Goal: Transaction & Acquisition: Purchase product/service

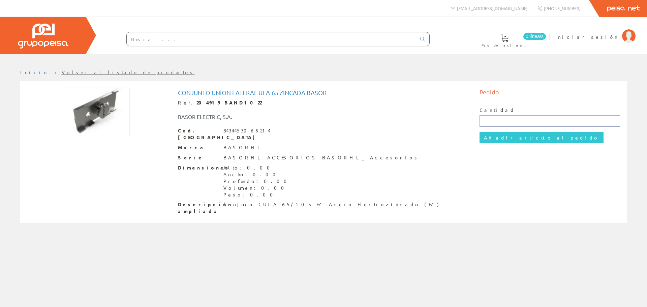
click at [485, 121] on input "text" at bounding box center [550, 120] width 141 height 11
type input "1"
click at [492, 141] on input "Añadir artículo al pedido" at bounding box center [542, 137] width 124 height 11
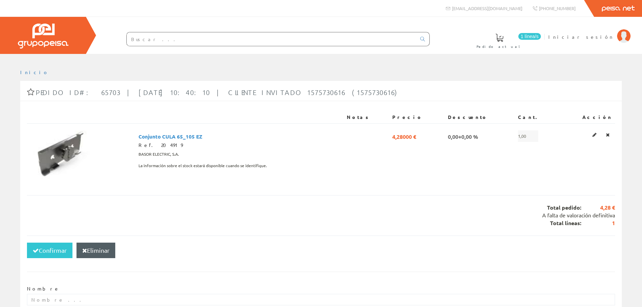
click at [233, 41] on input "text" at bounding box center [271, 38] width 289 height 13
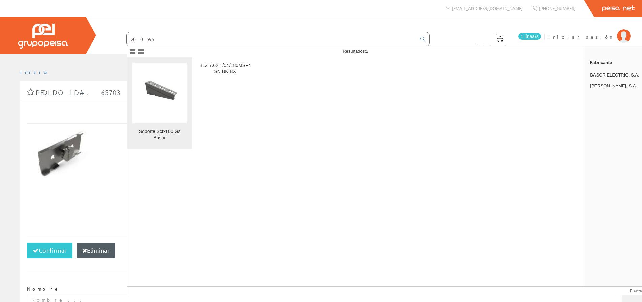
type input "200976"
click at [153, 105] on img at bounding box center [159, 93] width 43 height 32
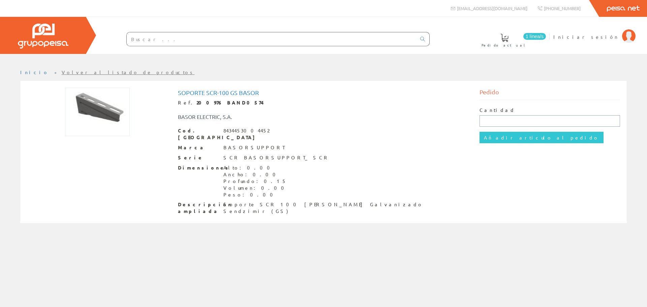
click at [493, 118] on input "text" at bounding box center [550, 120] width 141 height 11
type input "1"
click at [499, 140] on input "Añadir artículo al pedido" at bounding box center [542, 137] width 124 height 11
